Goal: Task Accomplishment & Management: Use online tool/utility

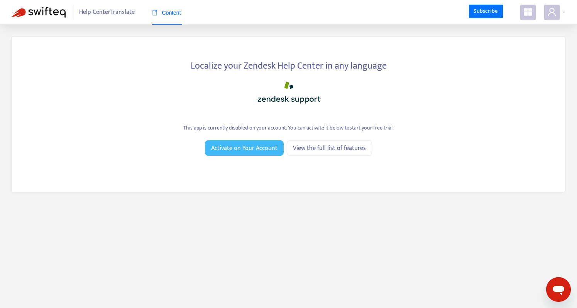
click at [248, 147] on span "Activate on Your Account" at bounding box center [244, 149] width 66 height 10
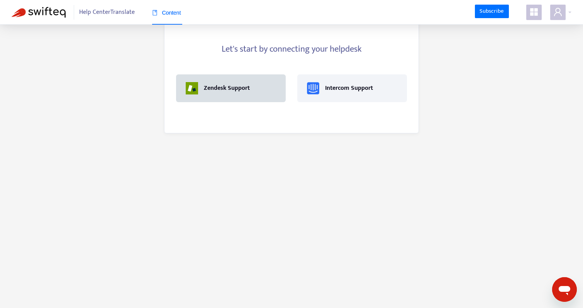
click at [225, 93] on div "Zendesk Support" at bounding box center [227, 88] width 46 height 9
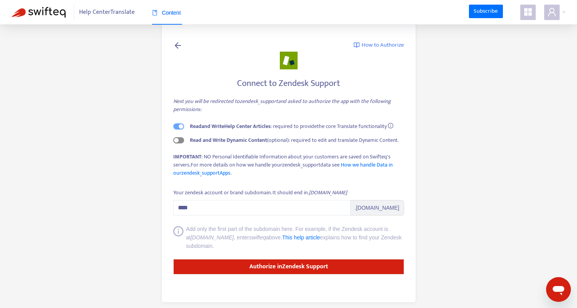
click at [179, 142] on span "button" at bounding box center [178, 140] width 11 height 6
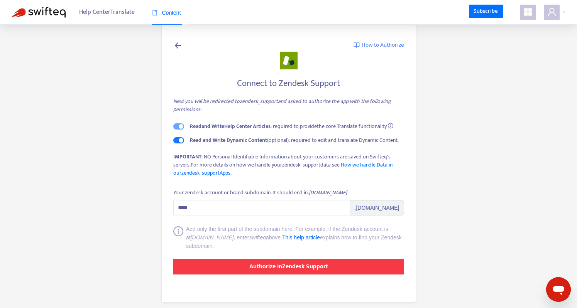
click at [324, 264] on strong "Authorize in Zendesk Support" at bounding box center [288, 267] width 79 height 10
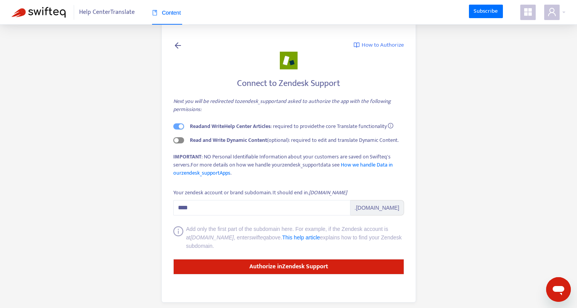
click at [179, 140] on span "button" at bounding box center [178, 140] width 11 height 6
